Goal: Navigation & Orientation: Find specific page/section

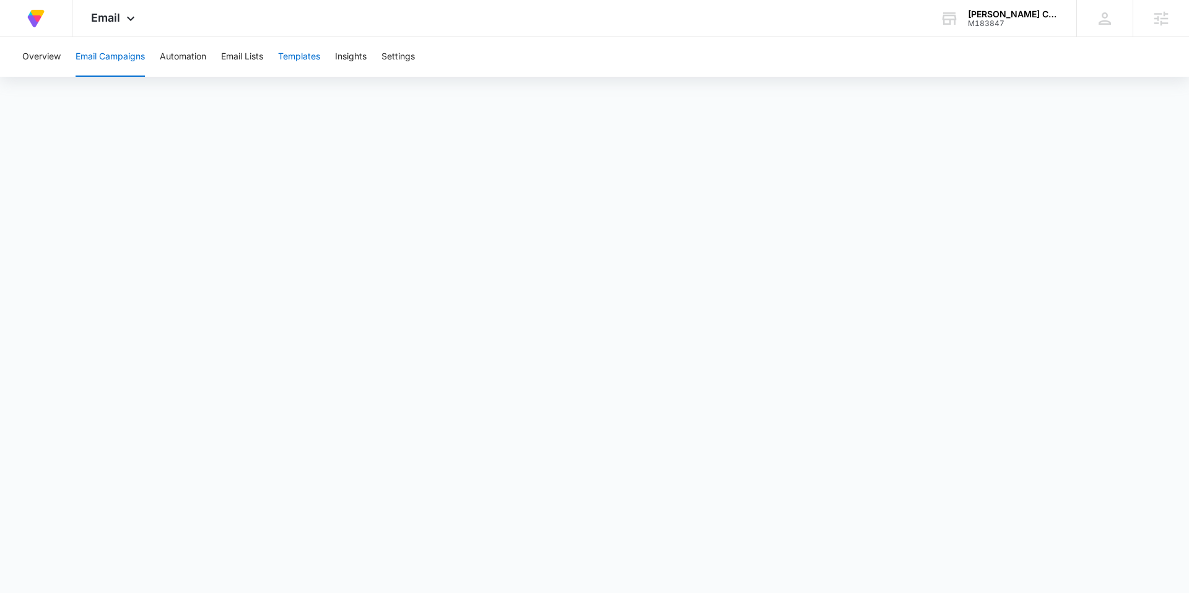
click at [281, 56] on button "Templates" at bounding box center [299, 57] width 42 height 40
click at [179, 65] on button "Automation" at bounding box center [183, 57] width 46 height 40
click at [116, 66] on button "Email Campaigns" at bounding box center [110, 57] width 69 height 40
click at [127, 18] on icon at bounding box center [130, 21] width 15 height 15
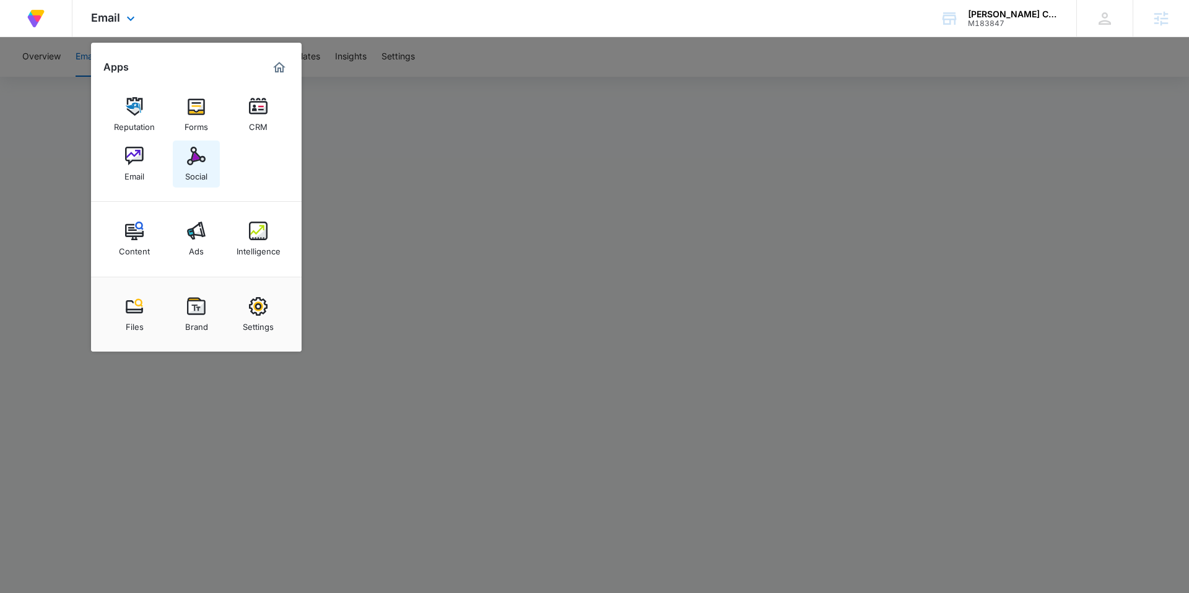
click at [189, 176] on div "Social" at bounding box center [196, 173] width 22 height 16
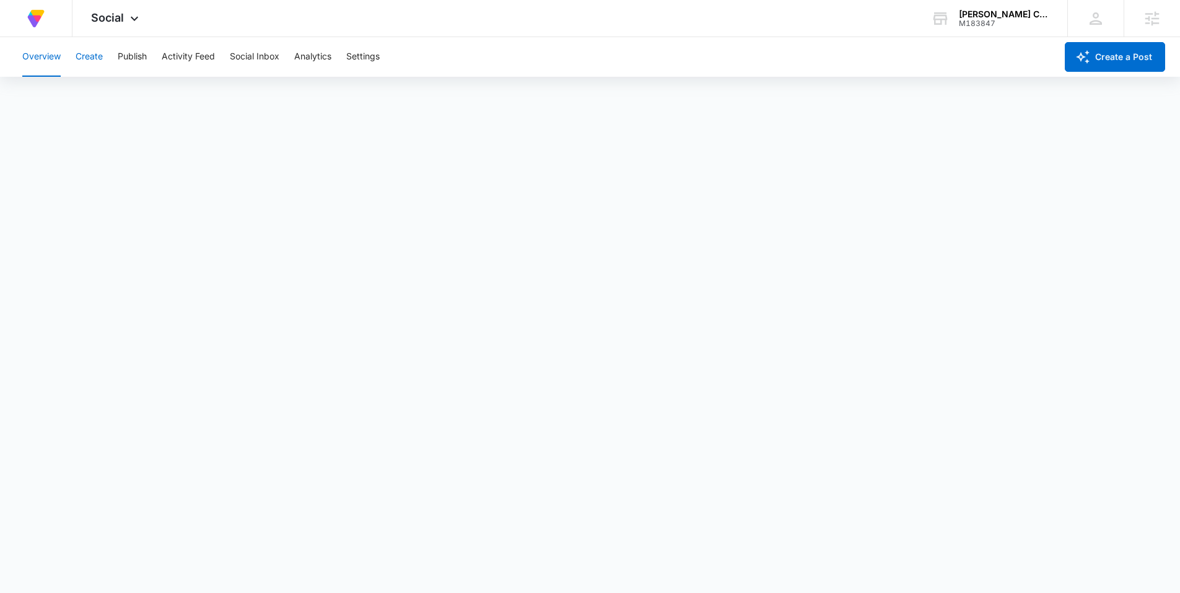
click at [89, 51] on button "Create" at bounding box center [89, 57] width 27 height 40
click at [131, 54] on button "Publish" at bounding box center [132, 57] width 29 height 40
click at [102, 93] on button "Schedules" at bounding box center [95, 94] width 42 height 35
click at [108, 51] on div "Overview Create Publish Activity Feed Social Inbox Analytics Settings" at bounding box center [535, 57] width 1041 height 40
click at [98, 54] on button "Create" at bounding box center [89, 57] width 27 height 40
